Goal: Information Seeking & Learning: Find specific fact

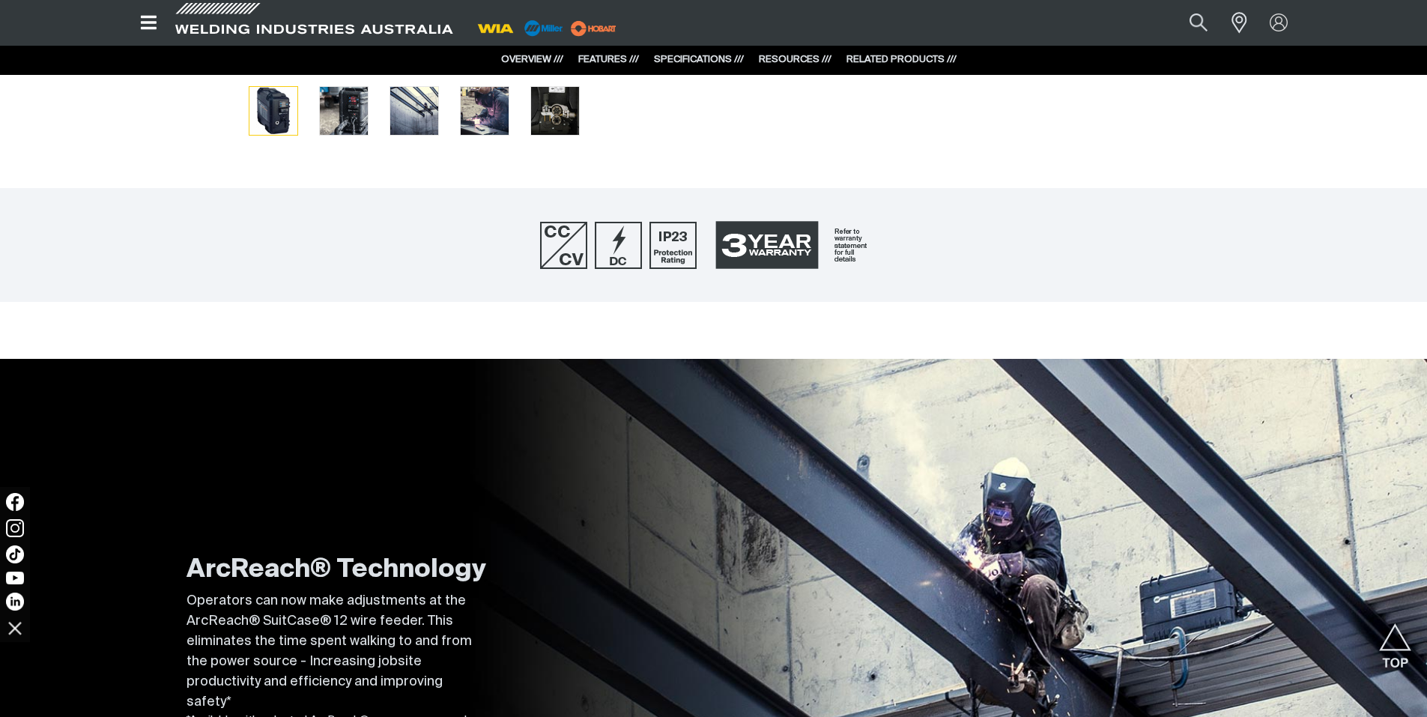
scroll to position [225, 0]
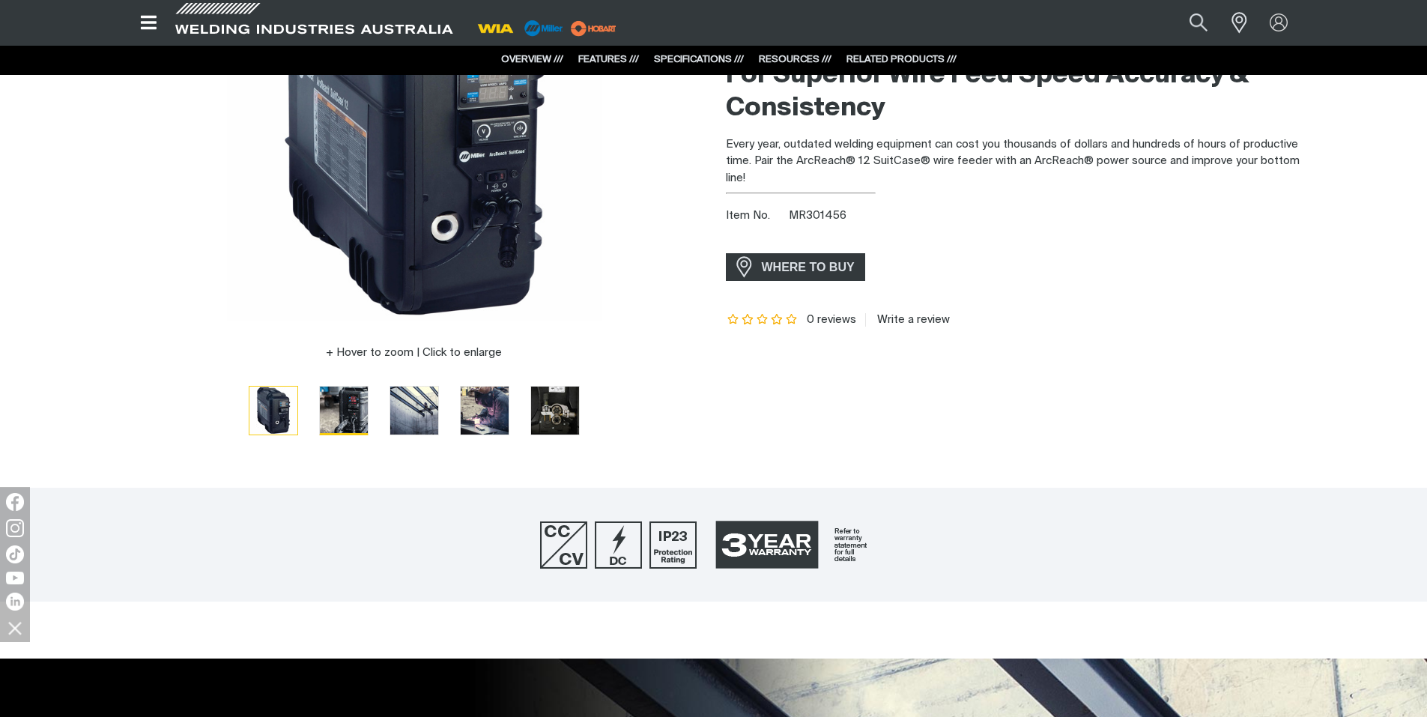
click at [352, 396] on img "Go to slide 2" at bounding box center [344, 410] width 48 height 48
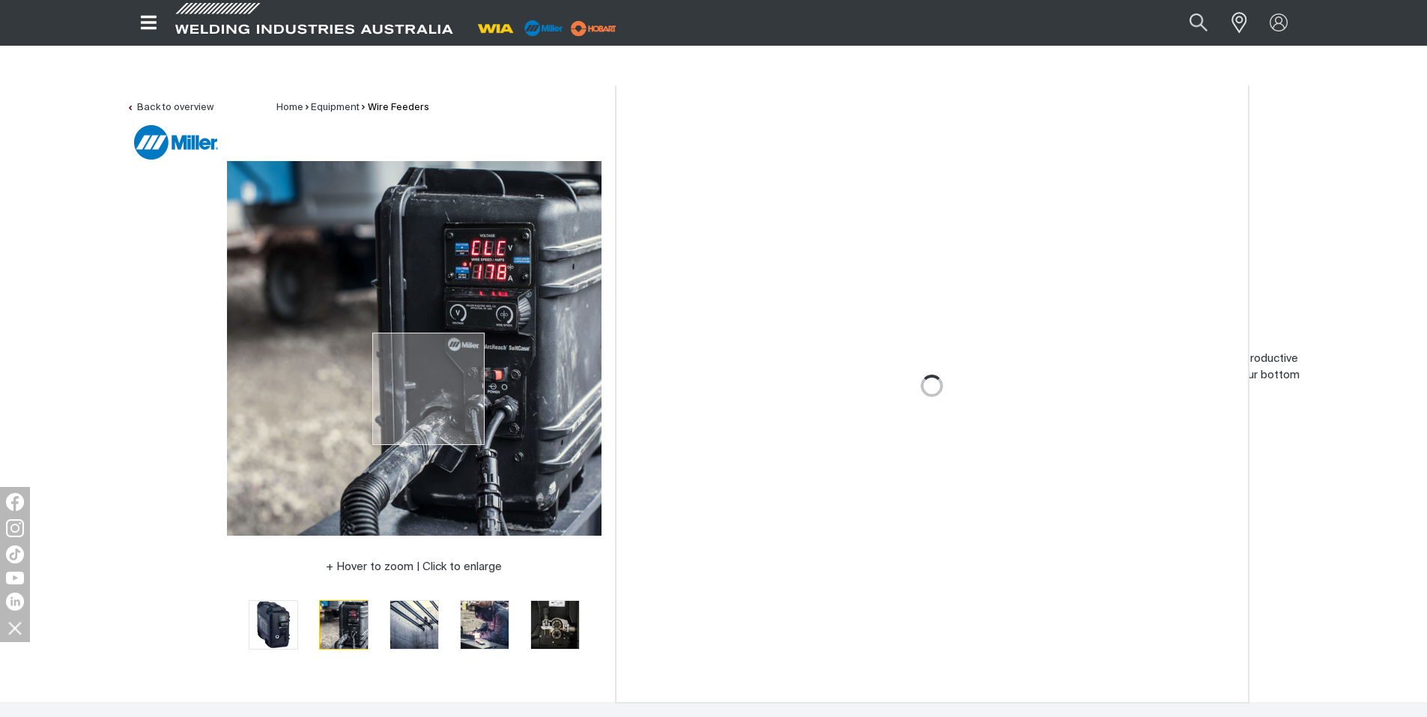
scroll to position [0, 0]
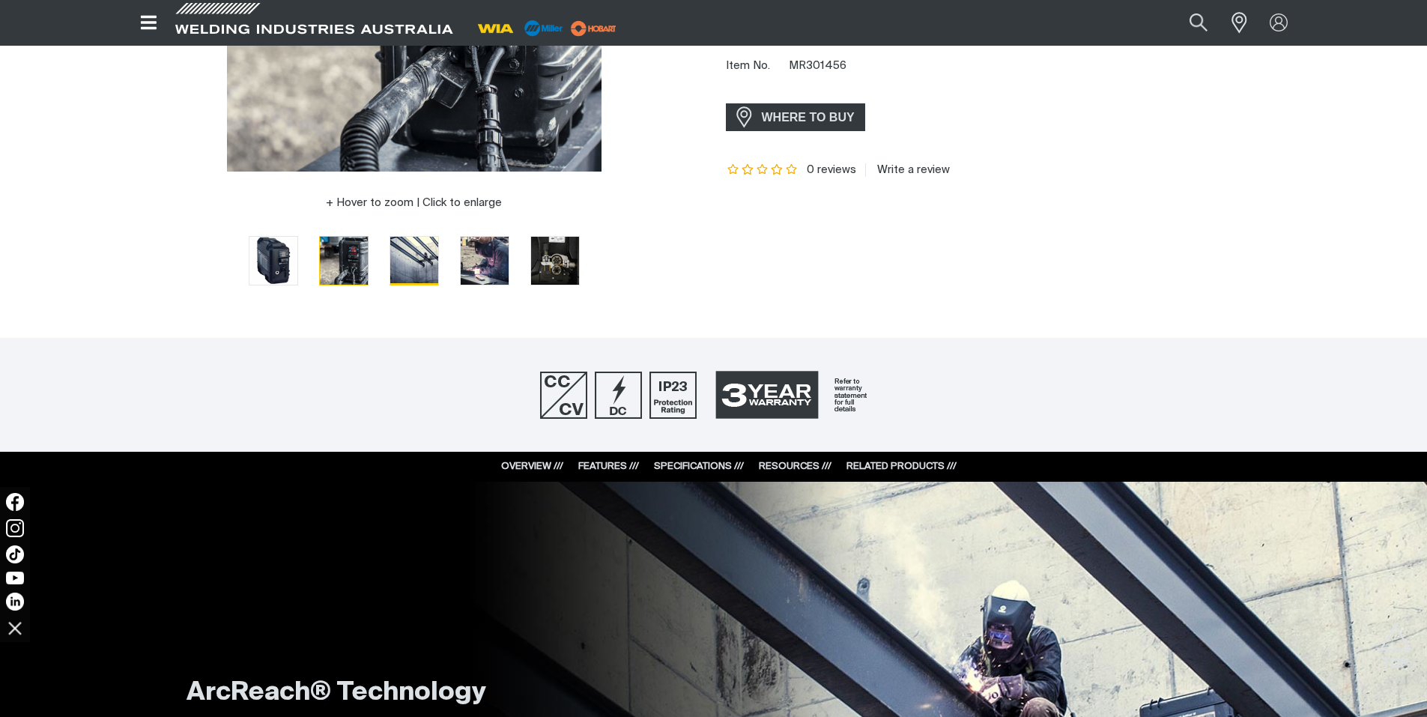
click at [395, 267] on img "Go to slide 3" at bounding box center [414, 261] width 48 height 48
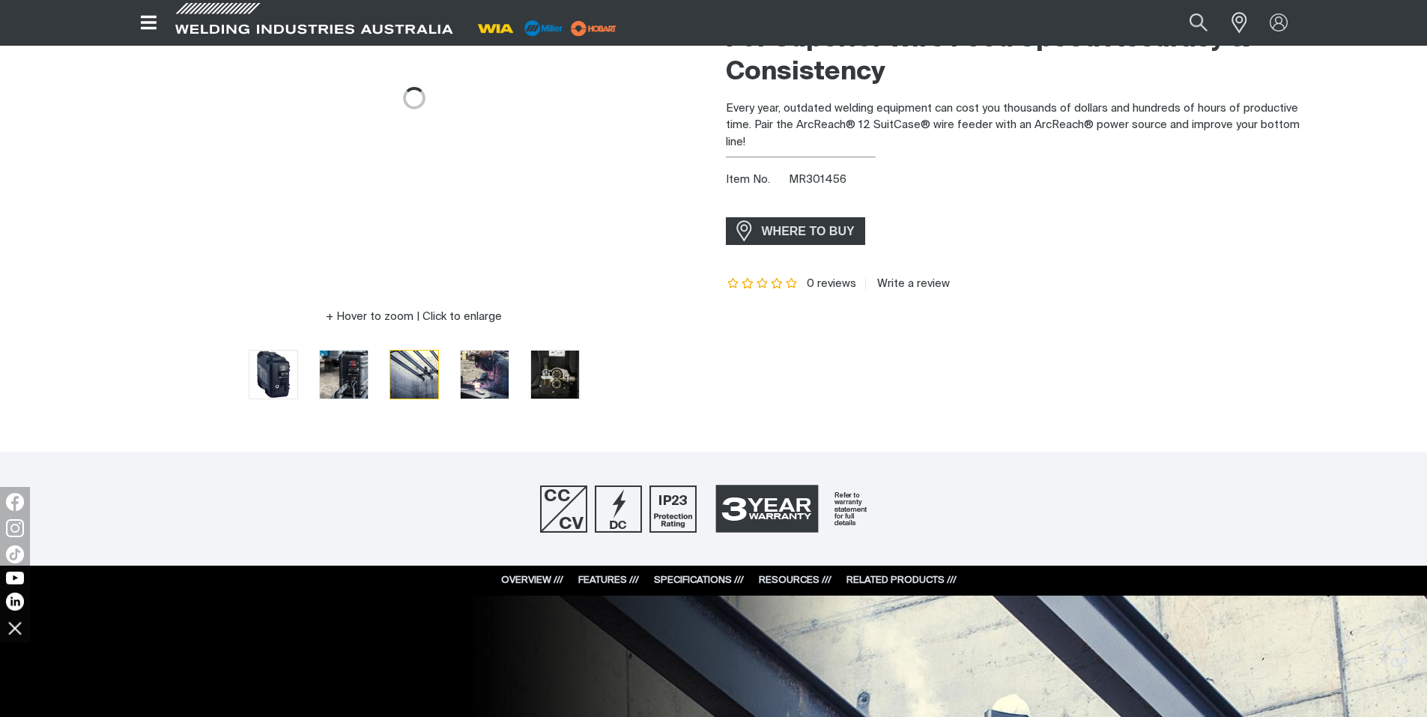
scroll to position [75, 0]
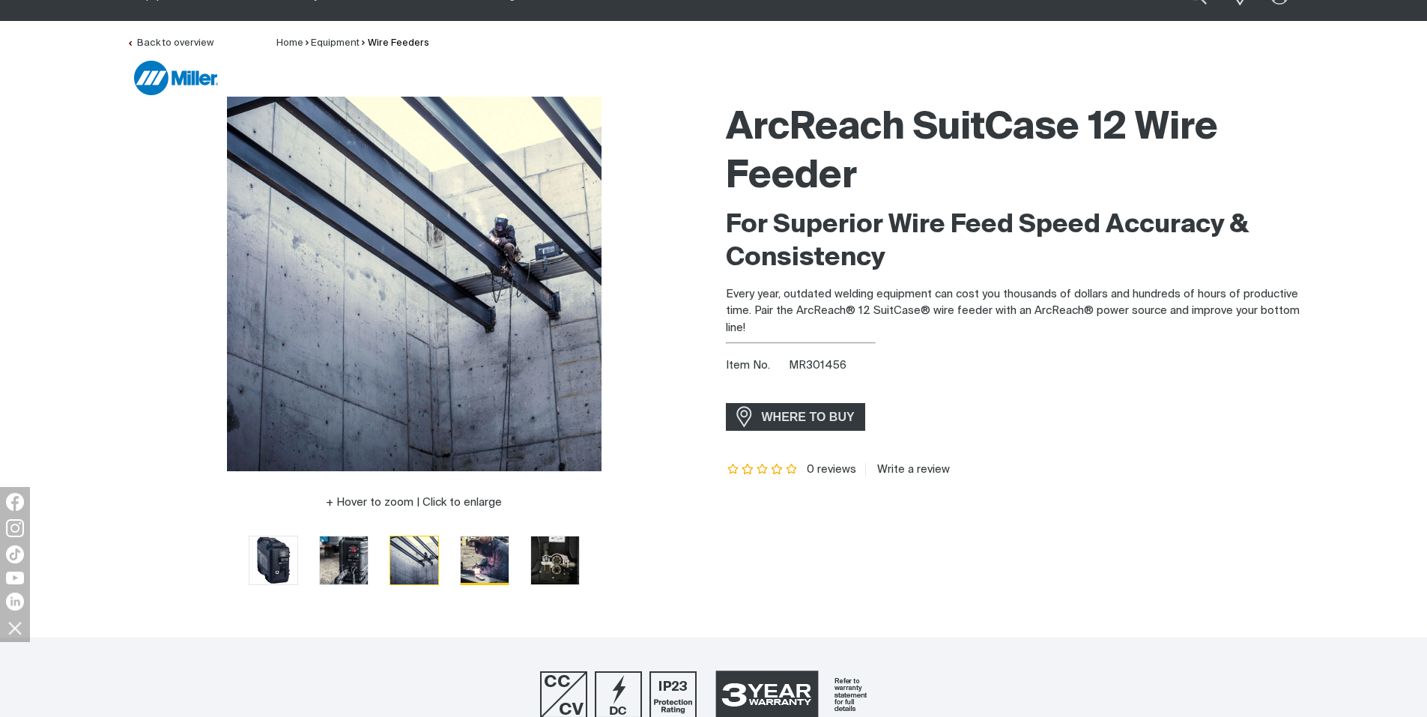
click at [496, 546] on img "Go to slide 4" at bounding box center [485, 560] width 48 height 48
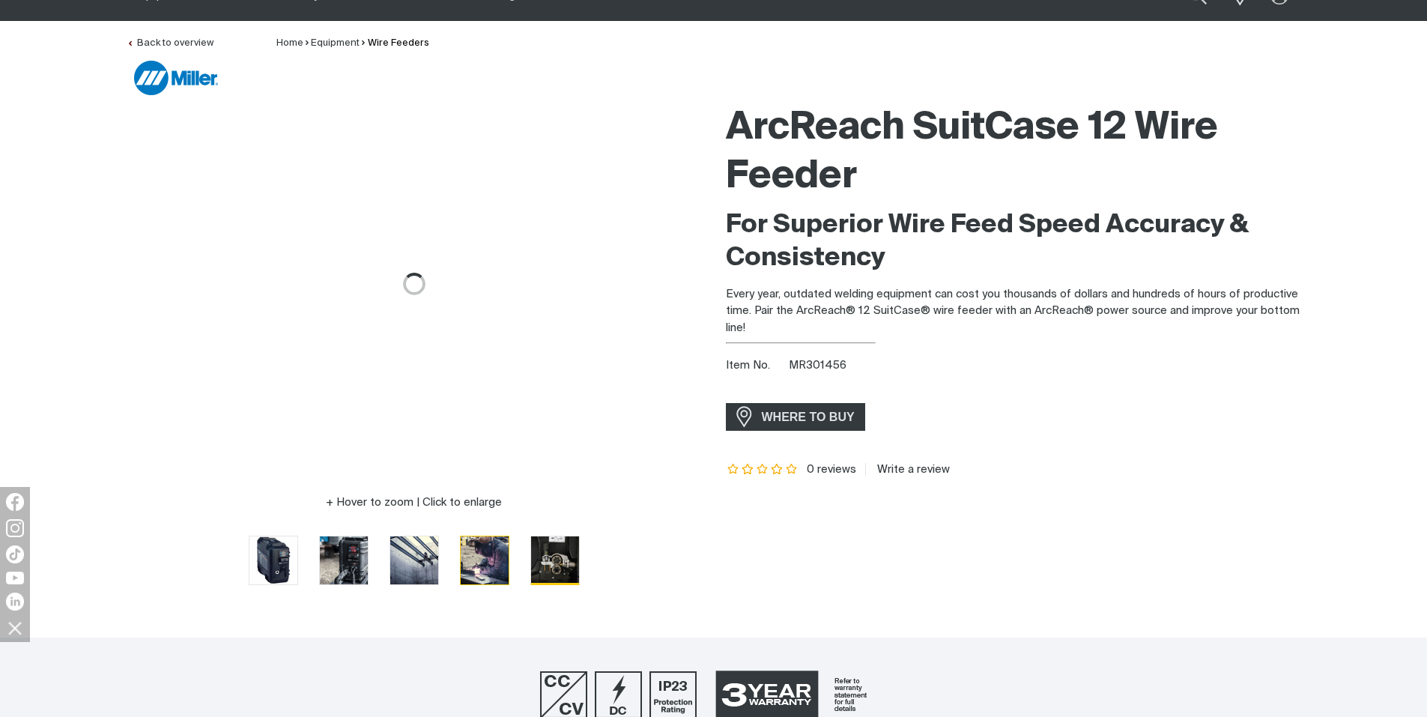
click at [568, 545] on img "Go to slide 5" at bounding box center [555, 560] width 48 height 48
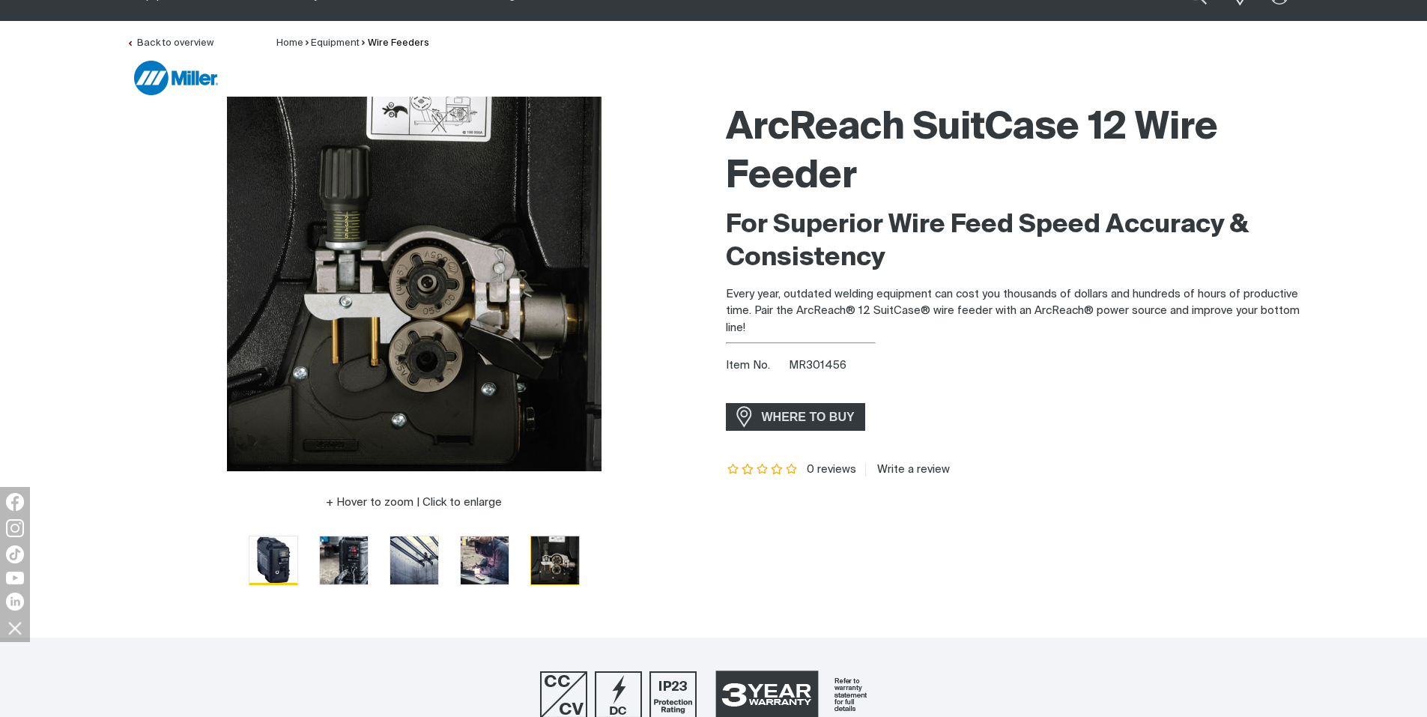
click at [259, 565] on img "Go to slide 1" at bounding box center [273, 560] width 48 height 48
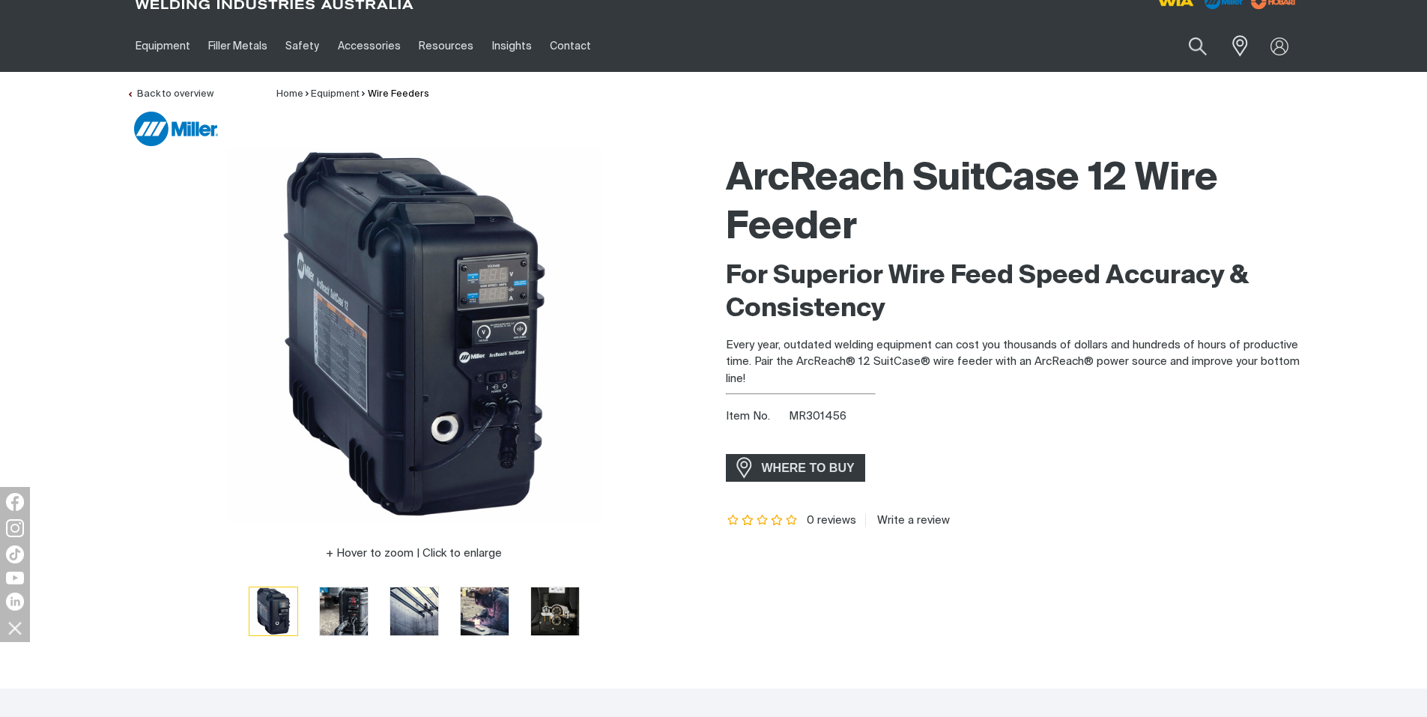
scroll to position [0, 0]
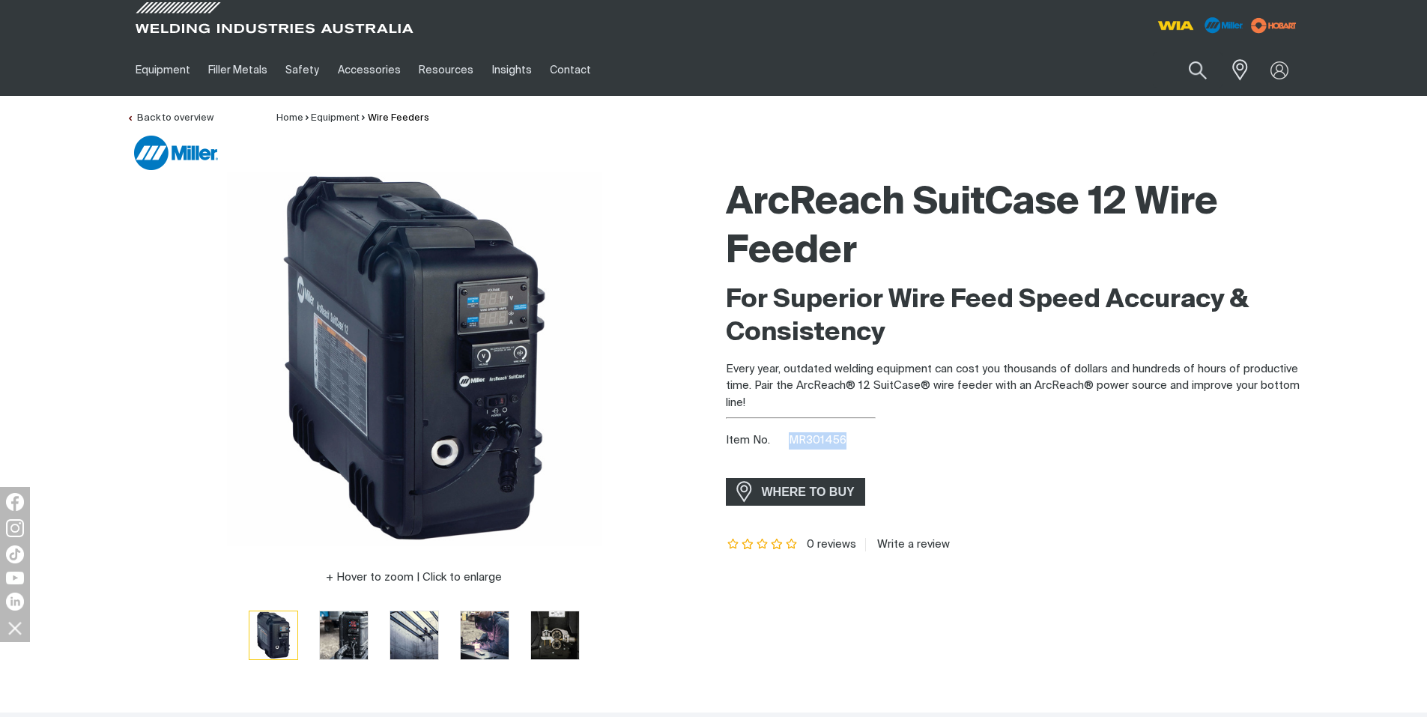
drag, startPoint x: 844, startPoint y: 438, endPoint x: 789, endPoint y: 445, distance: 55.1
click at [789, 445] on span "MR301456" at bounding box center [818, 439] width 58 height 11
click at [839, 439] on span "MR301456" at bounding box center [818, 439] width 58 height 11
click at [853, 441] on div "Item No. MR301456" at bounding box center [1013, 440] width 575 height 17
drag, startPoint x: 845, startPoint y: 441, endPoint x: 792, endPoint y: 441, distance: 52.4
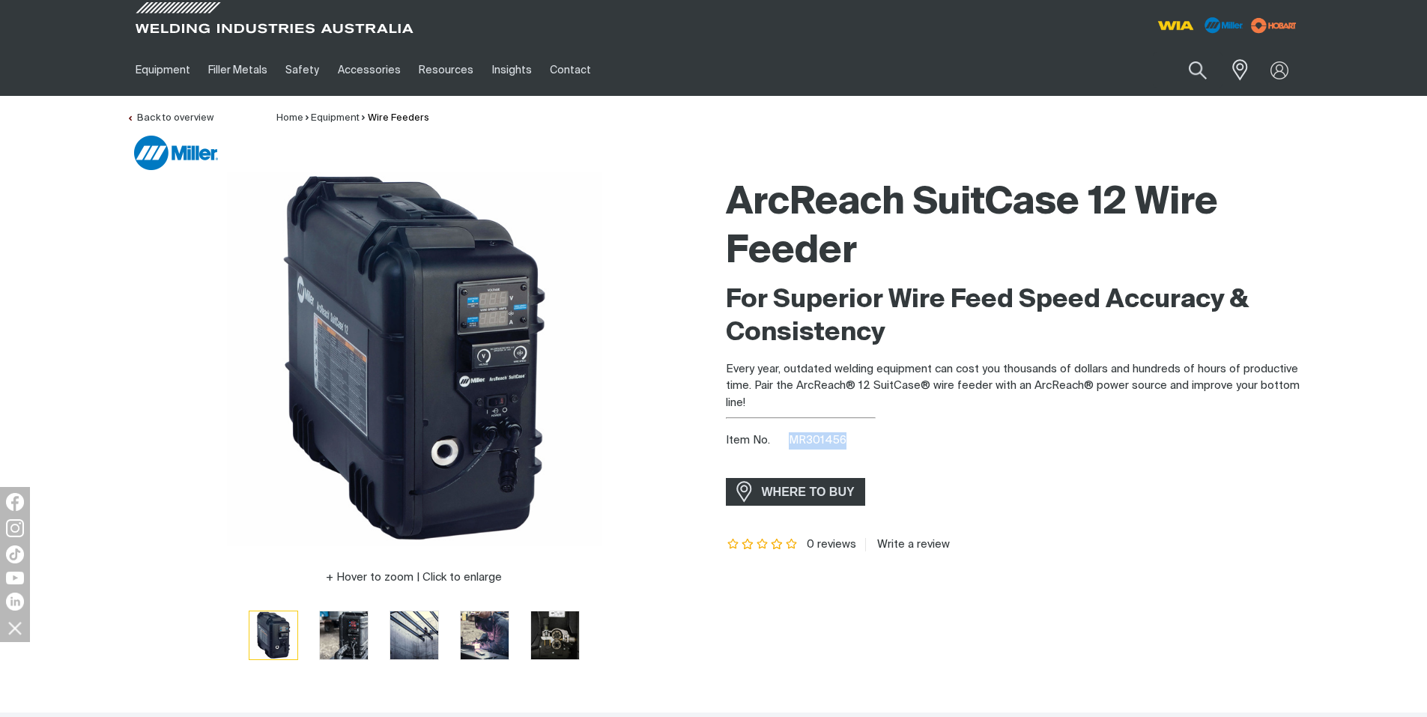
click at [792, 441] on span "MR301456" at bounding box center [818, 439] width 58 height 11
copy span "MR301456"
